Goal: Find specific page/section: Find specific page/section

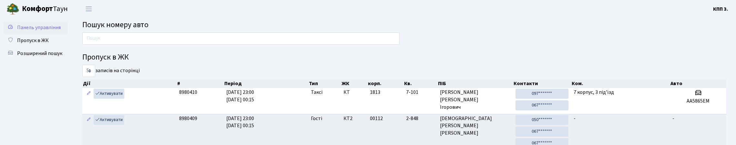
click at [65, 33] on link "Панель управління" at bounding box center [35, 27] width 65 height 13
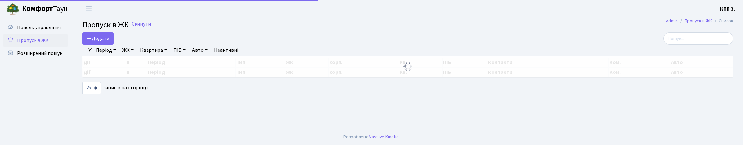
select select "25"
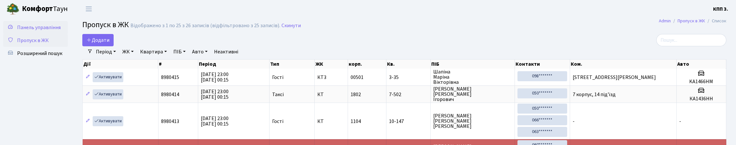
click at [57, 26] on link "Панель управління" at bounding box center [35, 27] width 65 height 13
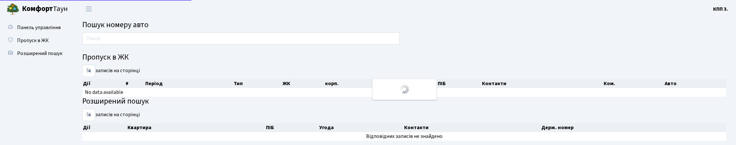
click at [108, 36] on input "text" at bounding box center [240, 38] width 317 height 12
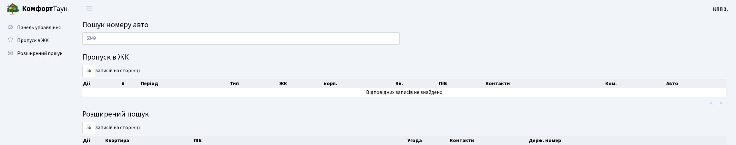
click at [133, 38] on input "6349" at bounding box center [240, 38] width 317 height 12
click at [119, 45] on input "6152" at bounding box center [240, 38] width 317 height 12
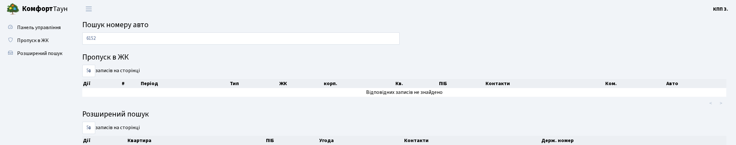
click at [119, 45] on input "6152" at bounding box center [240, 38] width 317 height 12
type input "2222"
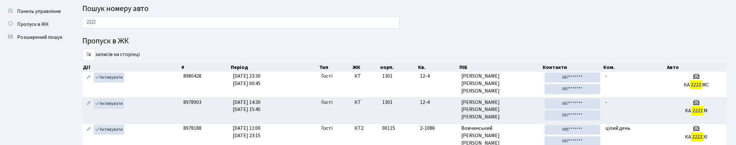
scroll to position [32, 0]
